Goal: Task Accomplishment & Management: Use online tool/utility

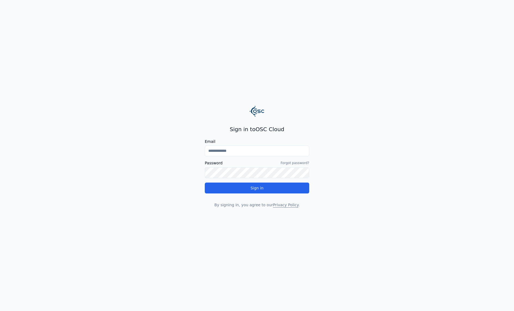
click at [263, 150] on input "Email" at bounding box center [257, 151] width 105 height 11
type input "**********"
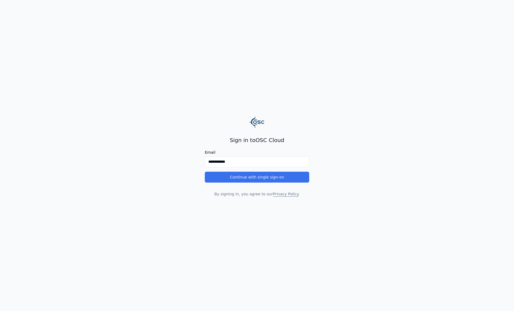
click at [259, 178] on button "Continue with single sign-on" at bounding box center [257, 177] width 105 height 11
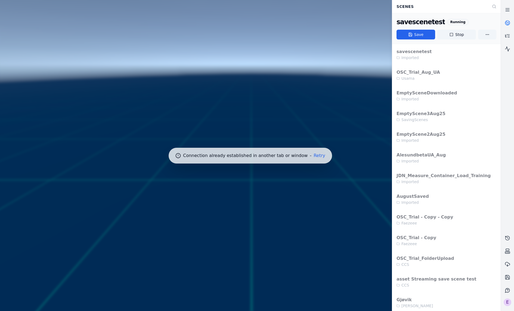
drag, startPoint x: 290, startPoint y: 160, endPoint x: 320, endPoint y: 162, distance: 30.0
click at [290, 160] on div at bounding box center [250, 155] width 505 height 315
click at [322, 158] on div at bounding box center [250, 155] width 505 height 315
click at [317, 156] on button "Retry" at bounding box center [320, 156] width 12 height 4
click at [208, 116] on div at bounding box center [250, 155] width 505 height 315
